Goal: Task Accomplishment & Management: Manage account settings

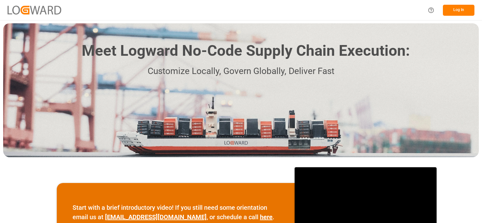
click at [462, 9] on button "Log In" at bounding box center [459, 10] width 32 height 11
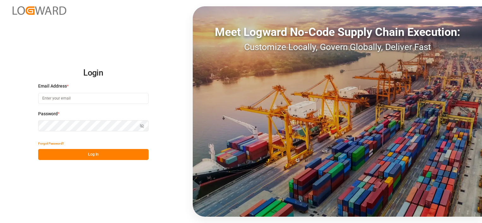
type input "[PERSON_NAME][EMAIL_ADDRESS][PERSON_NAME][DOMAIN_NAME]"
click at [82, 155] on button "Log In" at bounding box center [93, 154] width 110 height 11
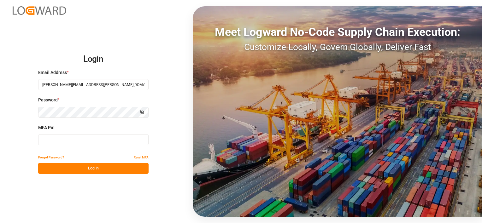
click at [100, 137] on input at bounding box center [93, 139] width 110 height 11
type input "218144"
click at [84, 168] on button "Log In" at bounding box center [93, 168] width 110 height 11
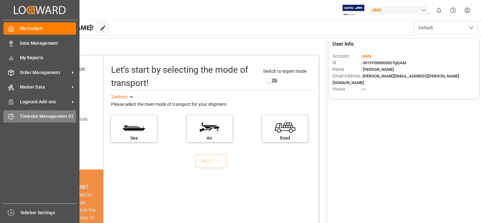
click at [30, 116] on span "Timeslot Management V2" at bounding box center [48, 116] width 56 height 7
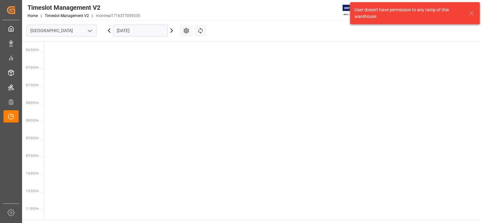
scroll to position [221, 0]
click at [91, 34] on button "open menu" at bounding box center [89, 31] width 9 height 10
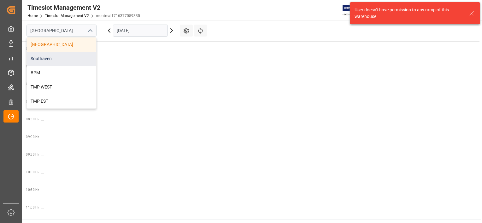
click at [64, 55] on div "Southaven" at bounding box center [61, 59] width 69 height 14
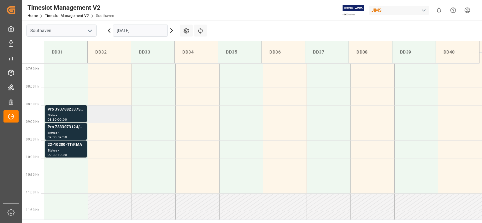
scroll to position [257, 0]
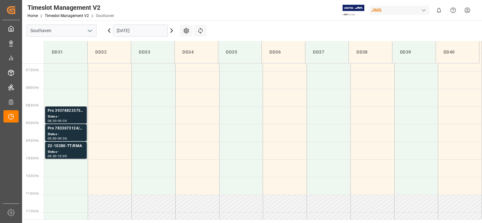
click at [53, 117] on div "Status -" at bounding box center [66, 116] width 37 height 5
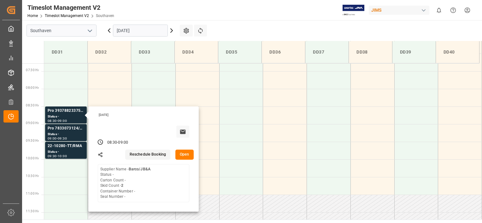
click at [260, 32] on main "Southaven [DATE] Settings Refresh Time Slots DD31 DD32 DD33 DD34 DD35 DD36 DD37…" at bounding box center [251, 120] width 458 height 200
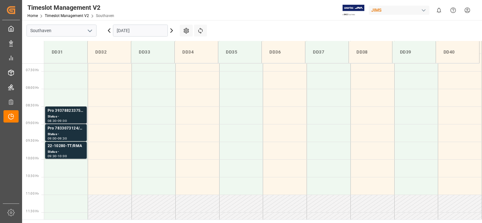
click at [65, 115] on div "Status -" at bounding box center [66, 116] width 37 height 5
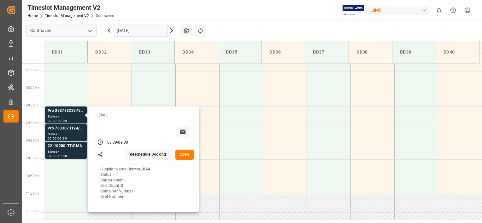
click at [182, 153] on button "Open" at bounding box center [184, 155] width 18 height 10
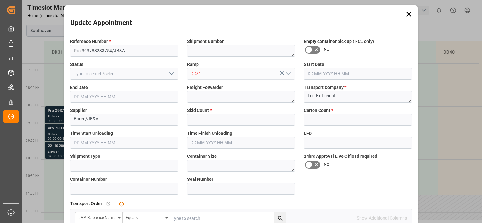
type input "2"
type input "0"
type input "[DATE] 08:30"
type input "[DATE] 09:00"
type input "[DATE] 14:41"
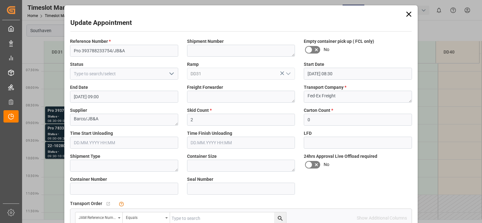
click at [57, 127] on div "Update Appointment Reference Number * Pro 393788233754/JB&A Shipment Number Emp…" at bounding box center [241, 111] width 482 height 223
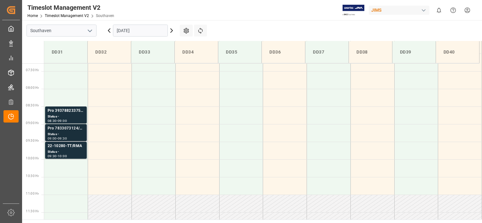
click at [55, 131] on div "Pro 7833073124/JB&A" at bounding box center [66, 128] width 37 height 6
click at [58, 153] on div "Status -" at bounding box center [66, 151] width 37 height 5
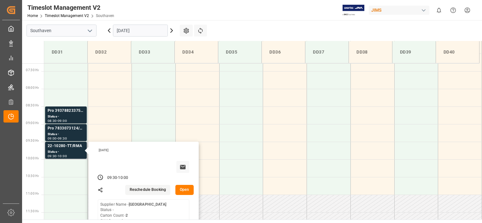
click at [185, 190] on button "Open" at bounding box center [184, 190] width 18 height 10
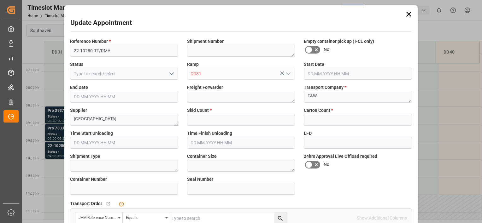
type input "1"
type input "2"
type input "[DATE] 09:30"
type input "[DATE] 10:00"
type input "[DATE] 16:22"
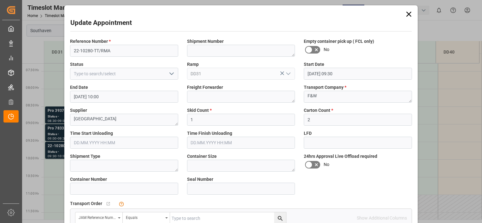
click at [408, 13] on icon at bounding box center [408, 14] width 5 height 5
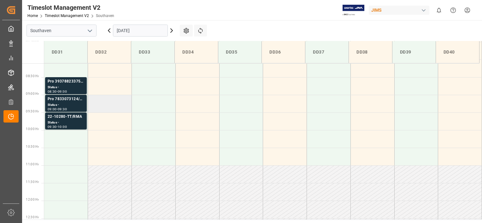
scroll to position [282, 0]
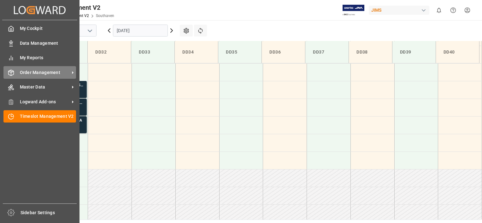
click at [34, 73] on span "Order Management" at bounding box center [45, 72] width 50 height 7
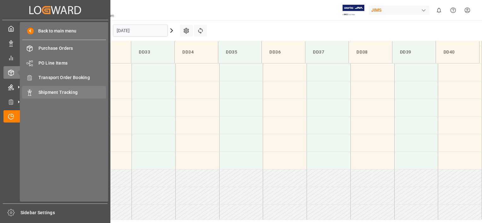
click at [66, 93] on span "Shipment Tracking" at bounding box center [72, 92] width 68 height 7
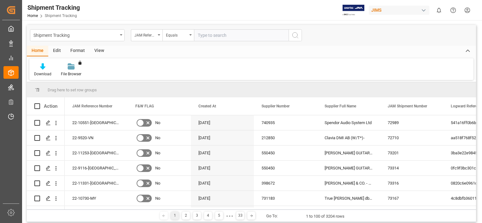
click at [101, 50] on div "View" at bounding box center [99, 51] width 19 height 11
click at [42, 70] on div "Default" at bounding box center [40, 70] width 22 height 14
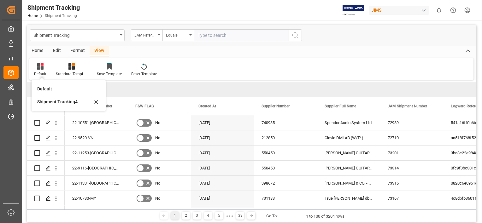
drag, startPoint x: 54, startPoint y: 102, endPoint x: 55, endPoint y: 95, distance: 7.3
click at [54, 102] on div "Shipment Tracking4" at bounding box center [64, 102] width 55 height 7
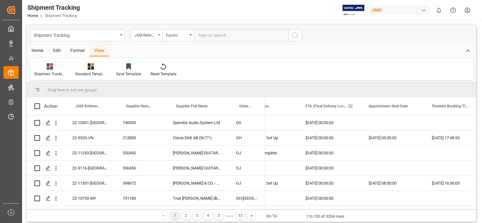
click at [349, 106] on span at bounding box center [350, 106] width 6 height 6
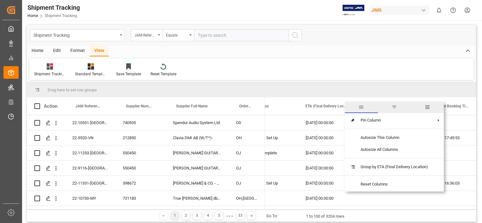
click at [426, 108] on span "columns" at bounding box center [427, 107] width 6 height 6
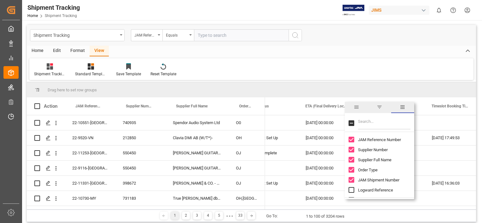
click at [381, 108] on span "filter" at bounding box center [379, 107] width 6 height 6
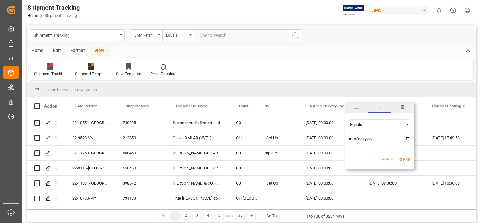
click at [407, 138] on input "date" at bounding box center [379, 140] width 62 height 13
type input "[DATE]"
click at [388, 159] on button "Apply" at bounding box center [387, 160] width 12 height 6
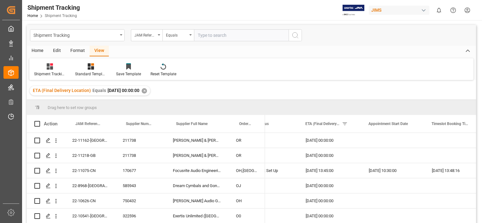
drag, startPoint x: 473, startPoint y: 144, endPoint x: 473, endPoint y: 163, distance: 18.6
click at [474, 166] on div "22-11162-GB 211738 [PERSON_NAME][GEOGRAPHIC_DATA][PERSON_NAME] (US funds [GEOGR…" at bounding box center [251, 179] width 449 height 92
drag, startPoint x: 473, startPoint y: 162, endPoint x: 468, endPoint y: 124, distance: 39.1
click at [468, 124] on div "Action JAM Reference Number Supplier Number Supplier Full Name OR OR" at bounding box center [251, 171] width 449 height 112
drag, startPoint x: 473, startPoint y: 139, endPoint x: 474, endPoint y: 132, distance: 6.4
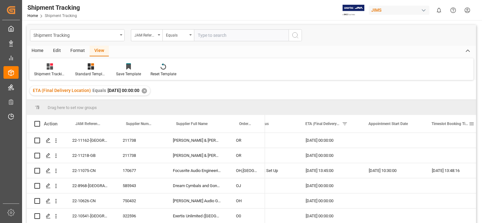
click at [474, 132] on div "Action JAM Reference Number Supplier Number Supplier Full Name OR OR" at bounding box center [251, 171] width 449 height 112
click at [412, 123] on span at bounding box center [413, 124] width 6 height 6
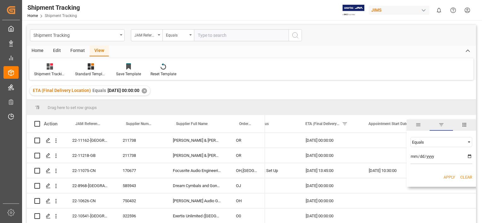
click at [469, 155] on input "date" at bounding box center [441, 158] width 62 height 13
type input "[DATE]"
click at [452, 178] on button "Apply" at bounding box center [449, 177] width 12 height 6
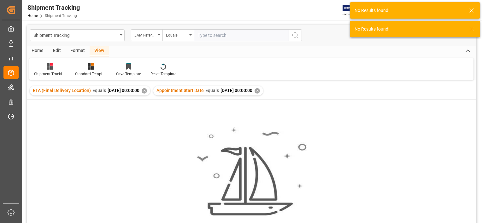
click at [147, 89] on div "✕" at bounding box center [144, 90] width 5 height 5
click at [136, 91] on div "✕" at bounding box center [133, 90] width 5 height 5
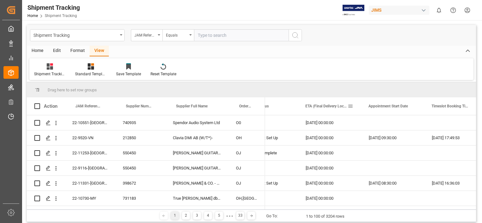
click at [350, 107] on span at bounding box center [350, 106] width 6 height 6
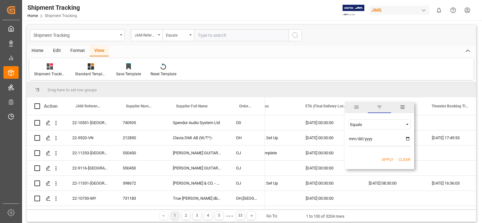
click at [407, 137] on input "date" at bounding box center [379, 140] width 62 height 13
type input "[DATE]"
click at [388, 159] on button "Apply" at bounding box center [387, 160] width 12 height 6
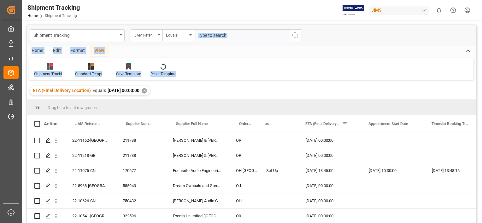
drag, startPoint x: 480, startPoint y: 68, endPoint x: 478, endPoint y: 73, distance: 5.4
click at [478, 73] on div "Shipment Tracking Home Shipment Tracking JIMS 0 Notifications Only show unread …" at bounding box center [251, 111] width 458 height 223
click at [266, 77] on div "Shipment Tracking4 Standard Templates Save Template Reset Template" at bounding box center [251, 69] width 444 height 22
drag, startPoint x: 444, startPoint y: 69, endPoint x: 450, endPoint y: 65, distance: 6.9
click at [444, 69] on div "Shipment Tracking4 Standard Templates Save Template Reset Template" at bounding box center [251, 69] width 444 height 22
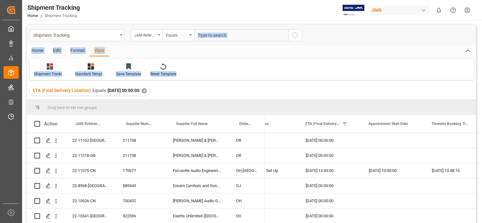
click at [340, 74] on div "Shipment Tracking4 Standard Templates Save Template Reset Template" at bounding box center [251, 69] width 444 height 22
click at [346, 63] on div "Shipment Tracking4 Standard Templates Save Template Reset Template" at bounding box center [251, 69] width 444 height 22
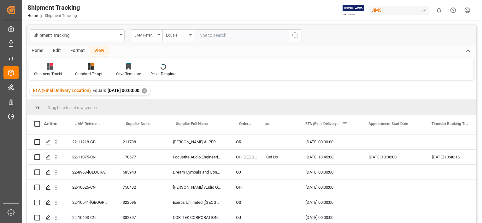
scroll to position [14, 0]
drag, startPoint x: 292, startPoint y: 127, endPoint x: 286, endPoint y: 128, distance: 6.0
click at [286, 128] on div "Logward Status" at bounding box center [265, 124] width 63 height 18
click at [379, 87] on div "ETA (Final Delivery Location) Equals [DATE] 00:00:00 ✕" at bounding box center [251, 91] width 449 height 18
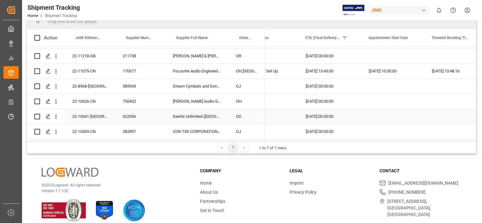
scroll to position [93, 0]
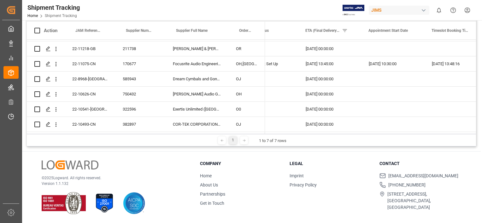
drag, startPoint x: 350, startPoint y: 134, endPoint x: 328, endPoint y: 134, distance: 21.1
click at [328, 134] on div "1 1 to 7 of 7 rows" at bounding box center [251, 140] width 449 height 13
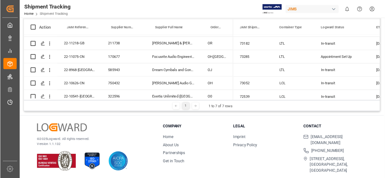
scroll to position [13, 0]
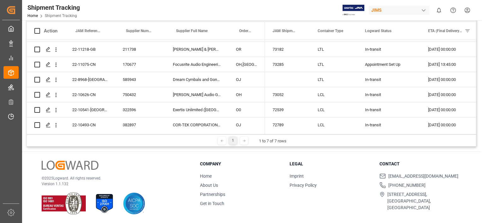
drag, startPoint x: 435, startPoint y: 1, endPoint x: 460, endPoint y: 158, distance: 158.8
click at [460, 158] on div "© 2025 Logward. All rights reserved. Version 1.1.132 Company Home About Us Part…" at bounding box center [251, 188] width 458 height 72
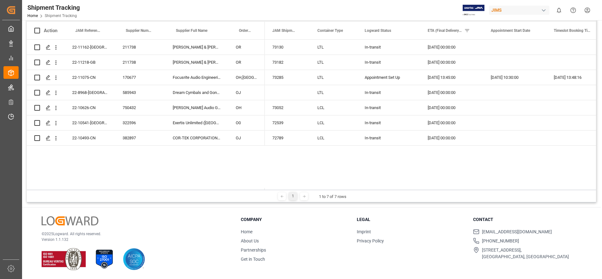
click at [481, 223] on div "© 2025 Logward. All rights reserved. Version 1.1.132 Company Home About Us Part…" at bounding box center [311, 243] width 579 height 72
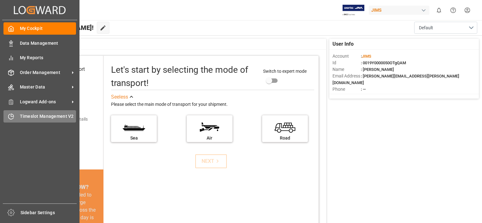
click at [35, 117] on span "Timeslot Management V2" at bounding box center [48, 116] width 56 height 7
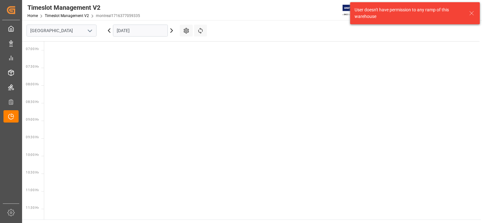
scroll to position [256, 0]
click at [88, 31] on icon "open menu" at bounding box center [90, 31] width 8 height 8
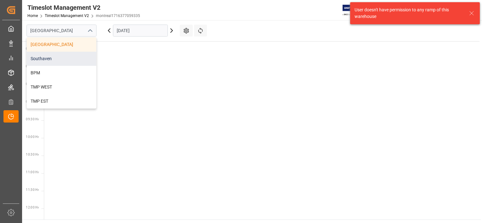
click at [58, 59] on div "Southaven" at bounding box center [61, 59] width 69 height 14
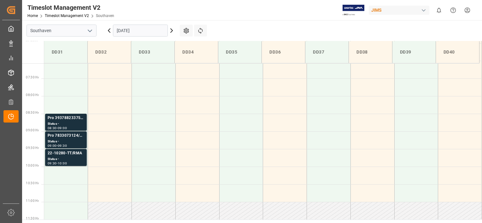
scroll to position [242, 0]
